Goal: Task Accomplishment & Management: Use online tool/utility

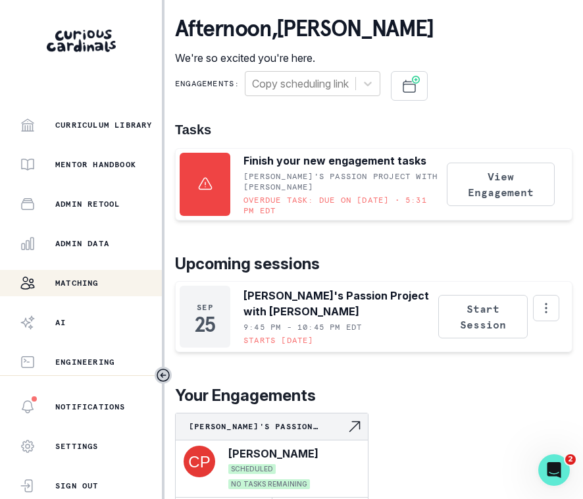
click at [115, 279] on div "Matching" at bounding box center [91, 283] width 142 height 16
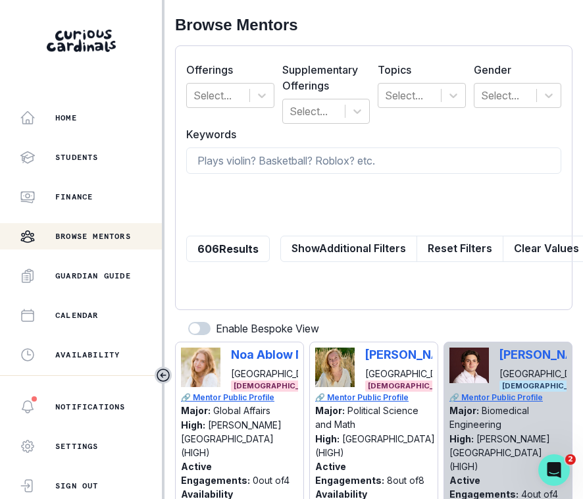
scroll to position [309, 0]
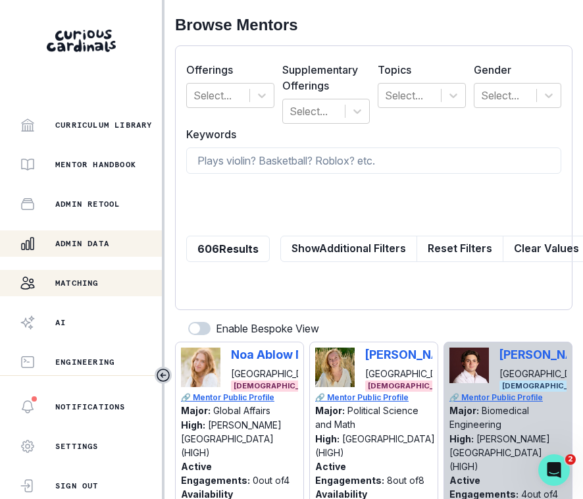
click at [99, 255] on button "Admin Data" at bounding box center [81, 243] width 162 height 26
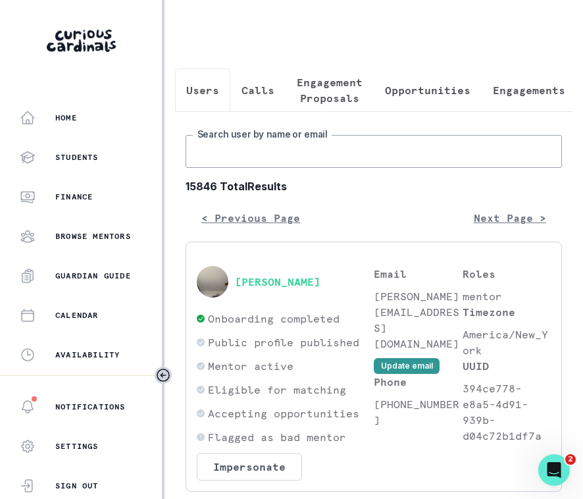
click at [298, 148] on input "Search user by name or email" at bounding box center [374, 151] width 376 height 33
type input "[PERSON_NAME]"
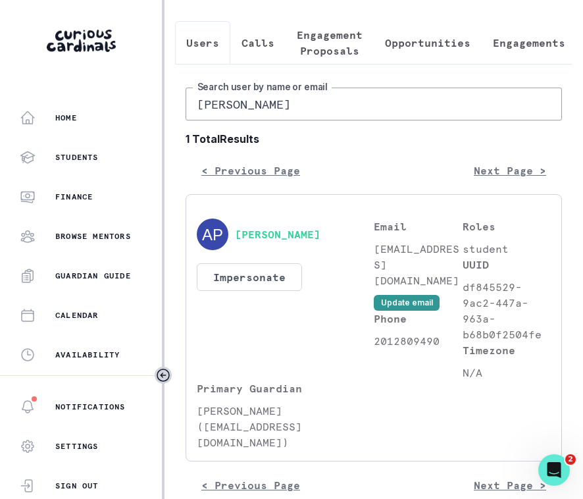
scroll to position [57, 0]
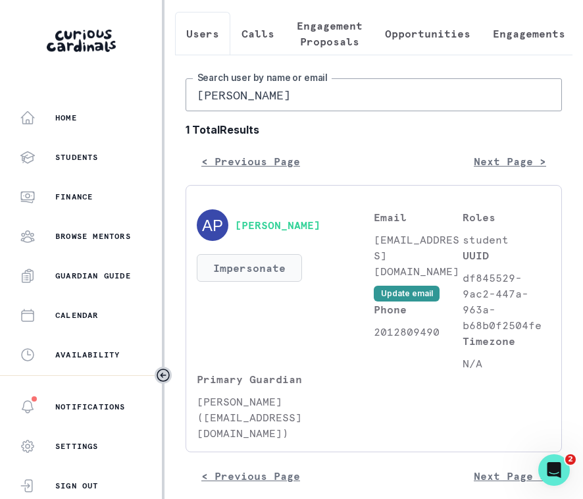
click at [284, 272] on button "Impersonate" at bounding box center [249, 268] width 105 height 28
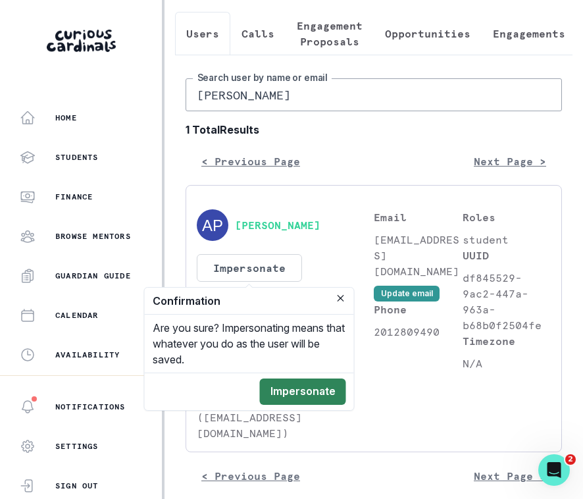
click at [317, 384] on button "Impersonate" at bounding box center [303, 391] width 86 height 26
